Goal: Task Accomplishment & Management: Complete application form

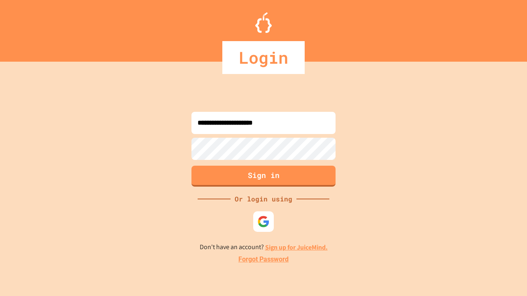
type input "**********"
